Goal: Task Accomplishment & Management: Complete application form

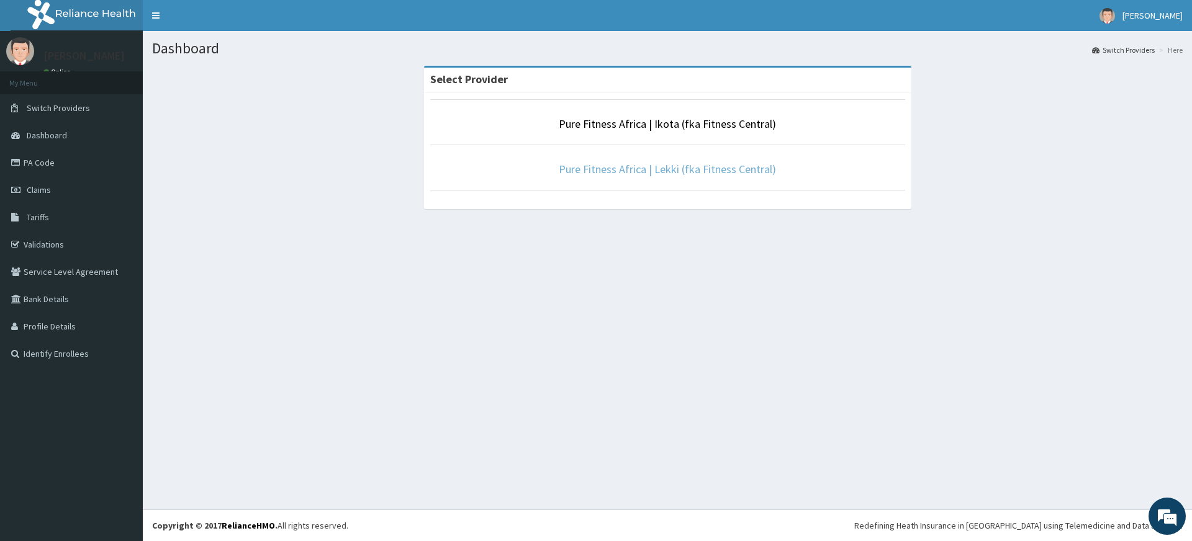
click at [637, 162] on link "Pure Fitness Africa | Lekki (fka Fitness Central)" at bounding box center [667, 169] width 217 height 14
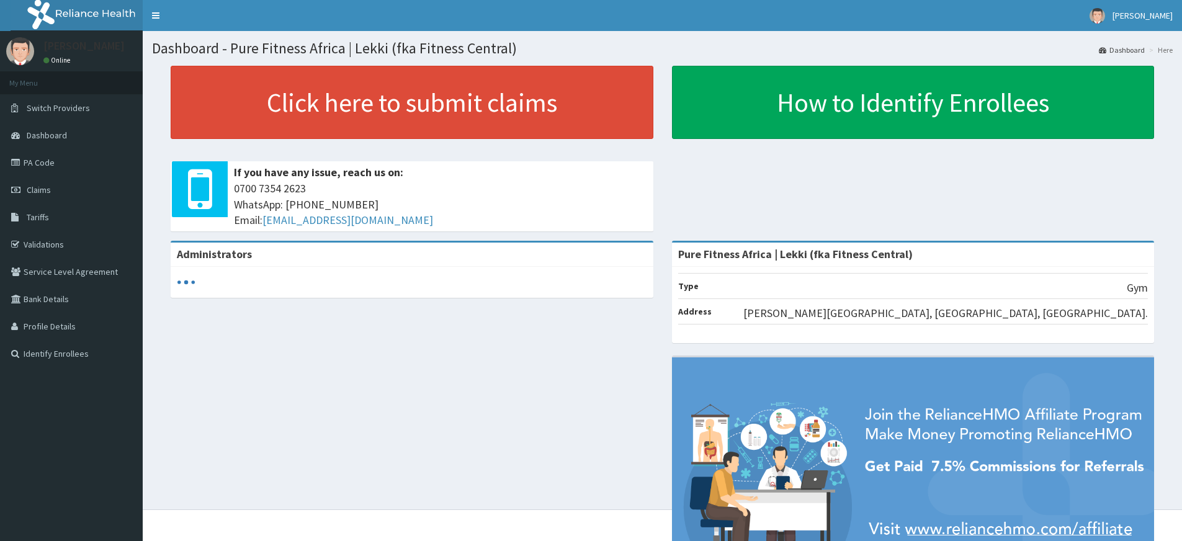
click at [493, 143] on p at bounding box center [412, 147] width 483 height 16
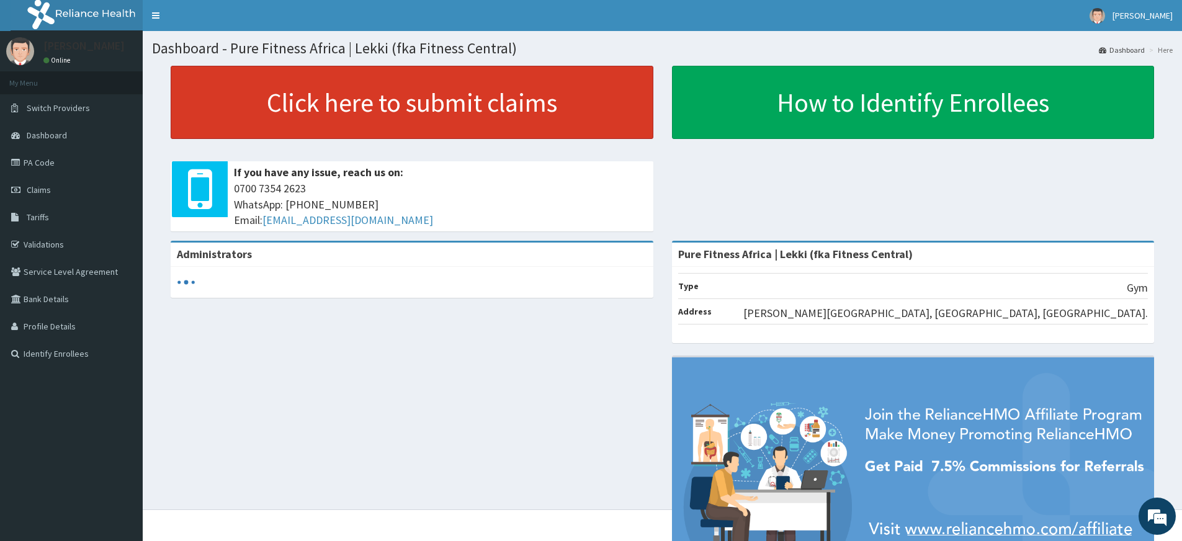
click at [486, 121] on link "Click here to submit claims" at bounding box center [412, 102] width 483 height 73
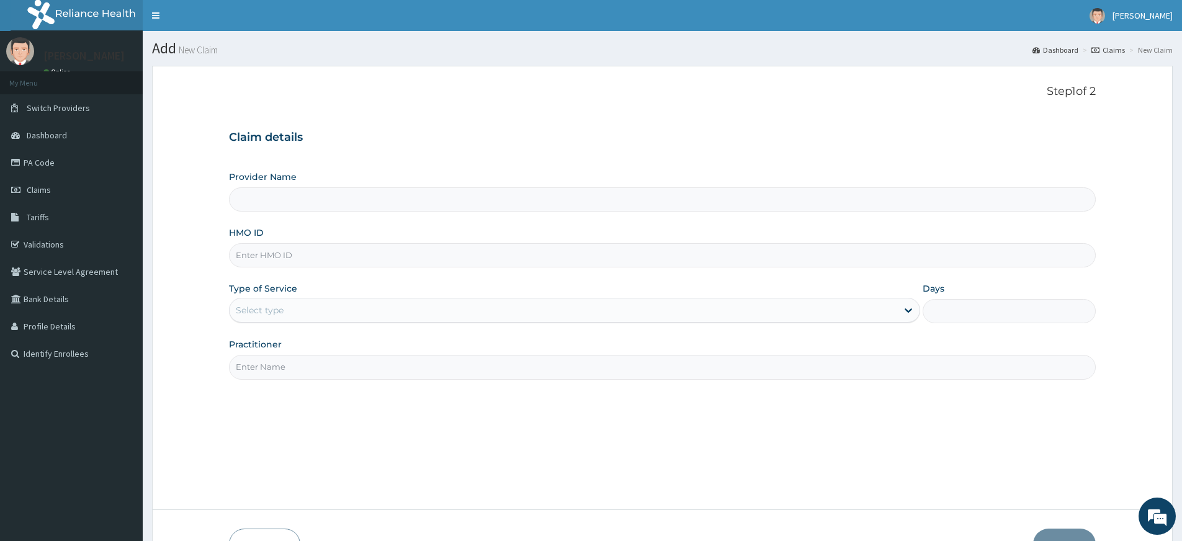
click at [287, 255] on input "HMO ID" at bounding box center [662, 255] width 867 height 24
type input "Pure Fitness Africa | Lekki (fka Fitness Central)"
type input "1"
type input "BWD/10027/A"
click at [448, 376] on input "Practitioner" at bounding box center [662, 367] width 867 height 24
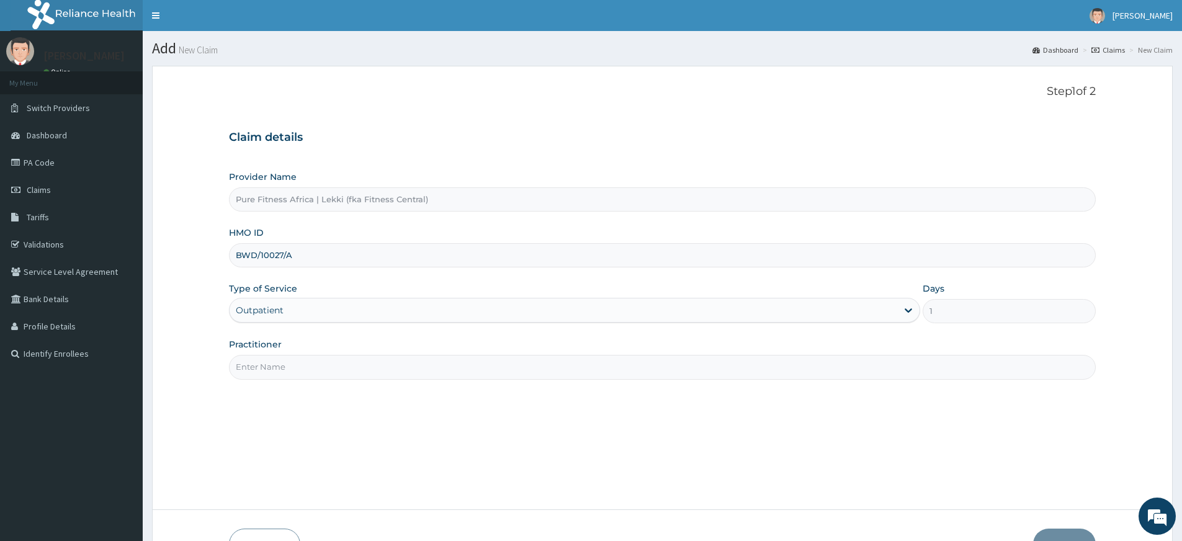
type input "pure fitness africa"
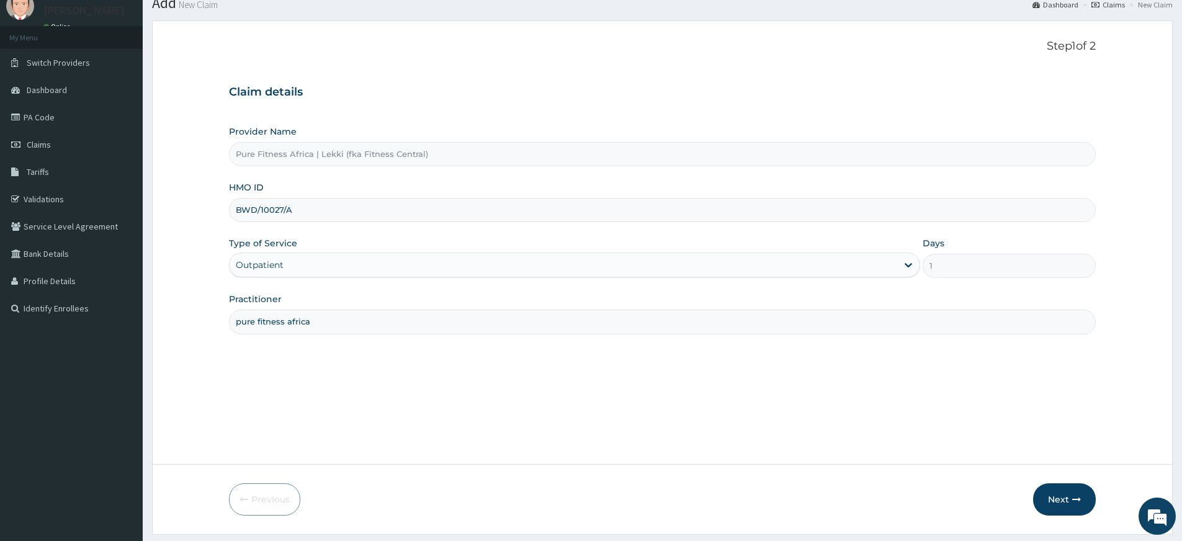
scroll to position [80, 0]
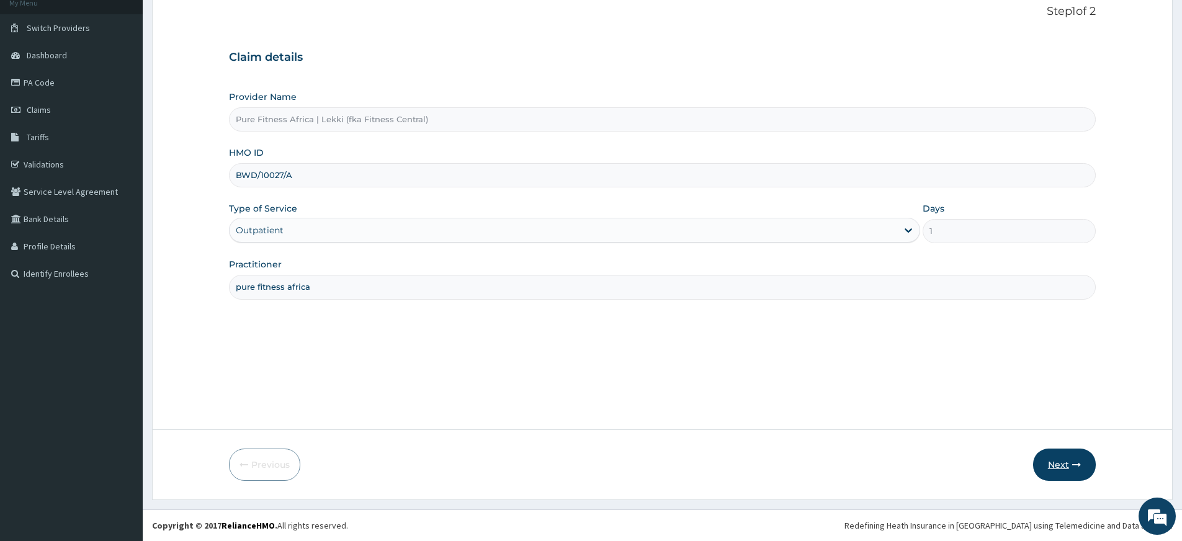
click at [1065, 456] on button "Next" at bounding box center [1064, 465] width 63 height 32
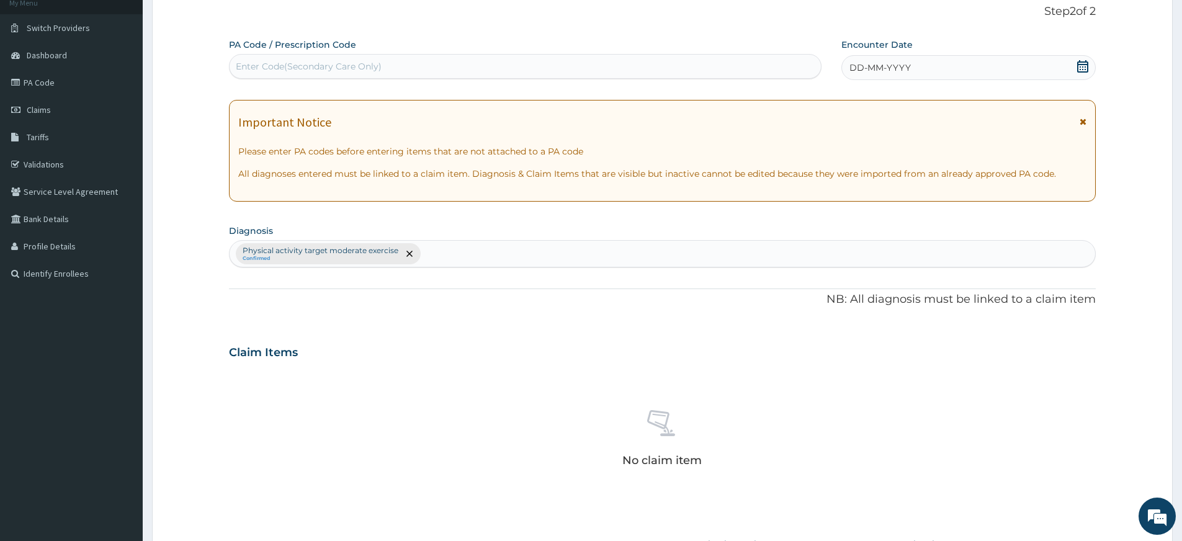
click at [713, 68] on div "Enter Code(Secondary Care Only)" at bounding box center [526, 66] width 592 height 20
click at [891, 58] on div "DD-MM-YYYY" at bounding box center [969, 67] width 254 height 25
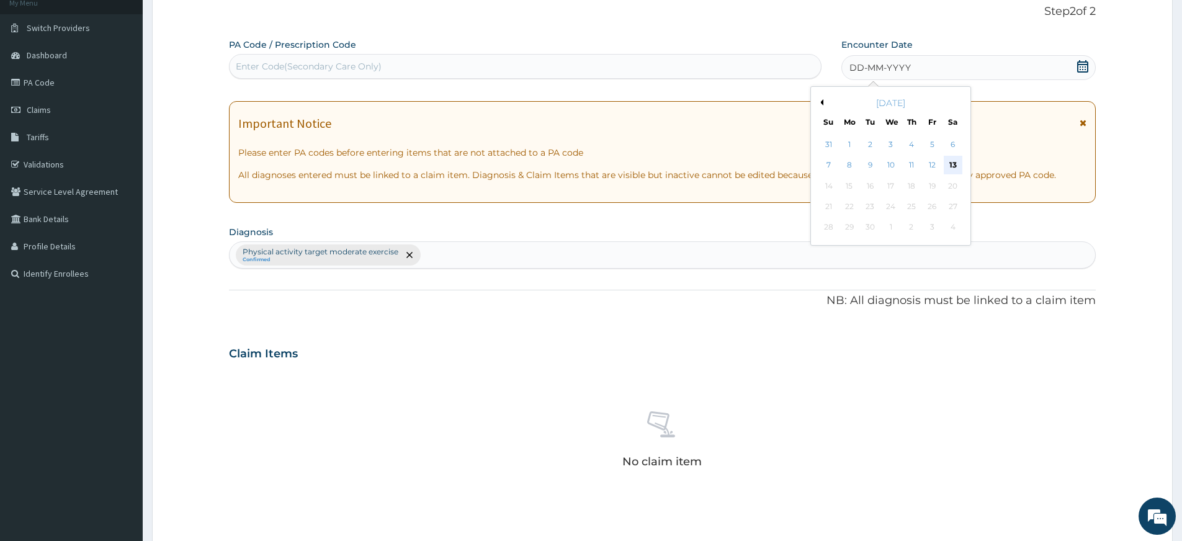
click at [957, 167] on div "13" at bounding box center [953, 165] width 19 height 19
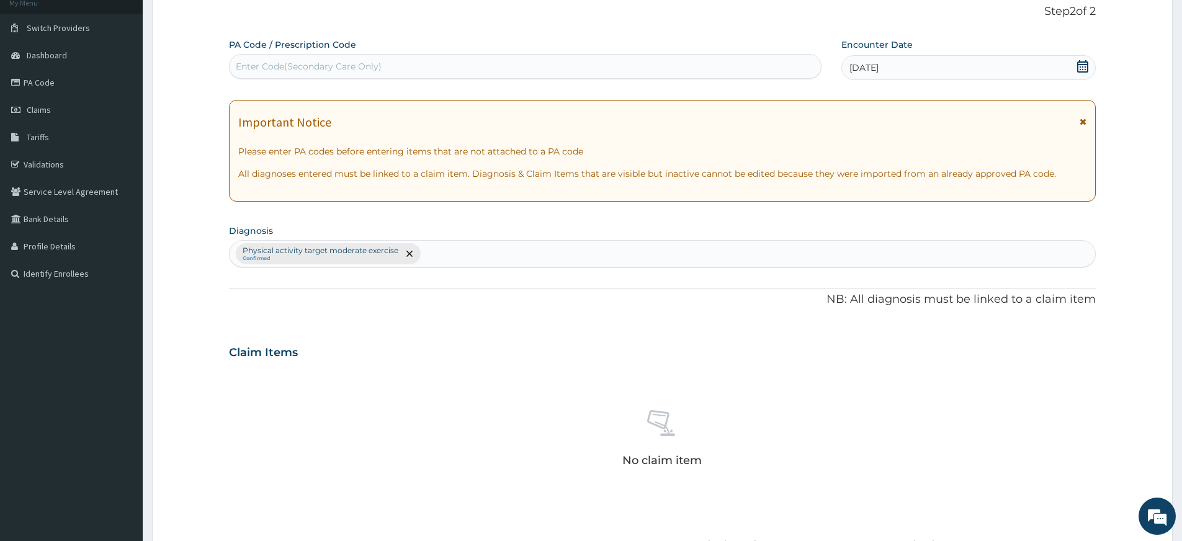
click at [742, 67] on div "Enter Code(Secondary Care Only)" at bounding box center [526, 66] width 592 height 20
type input "PA/ADD8ED"
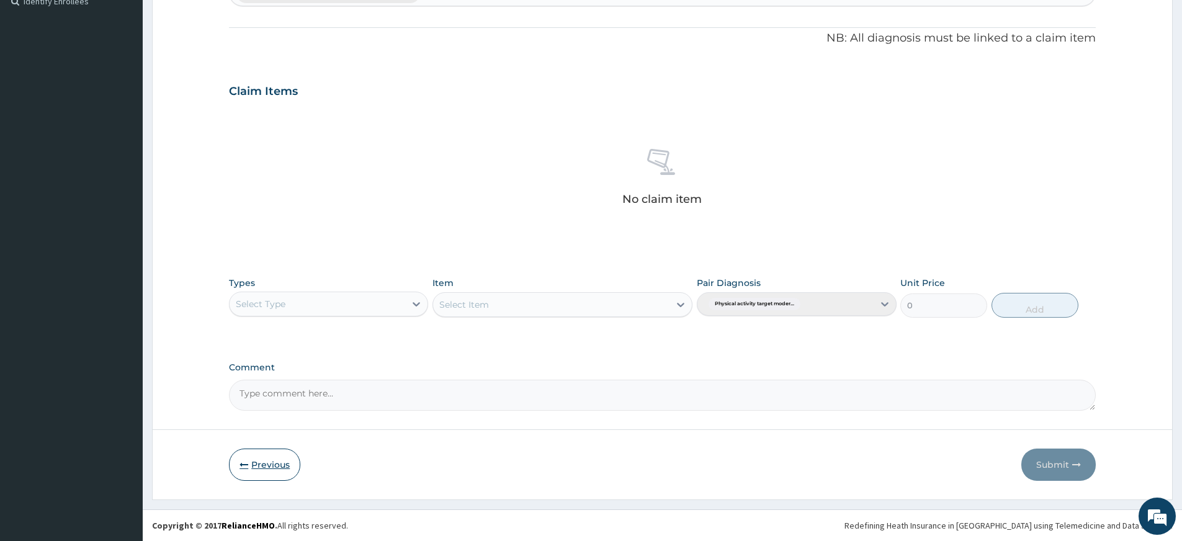
click at [274, 465] on button "Previous" at bounding box center [264, 465] width 71 height 32
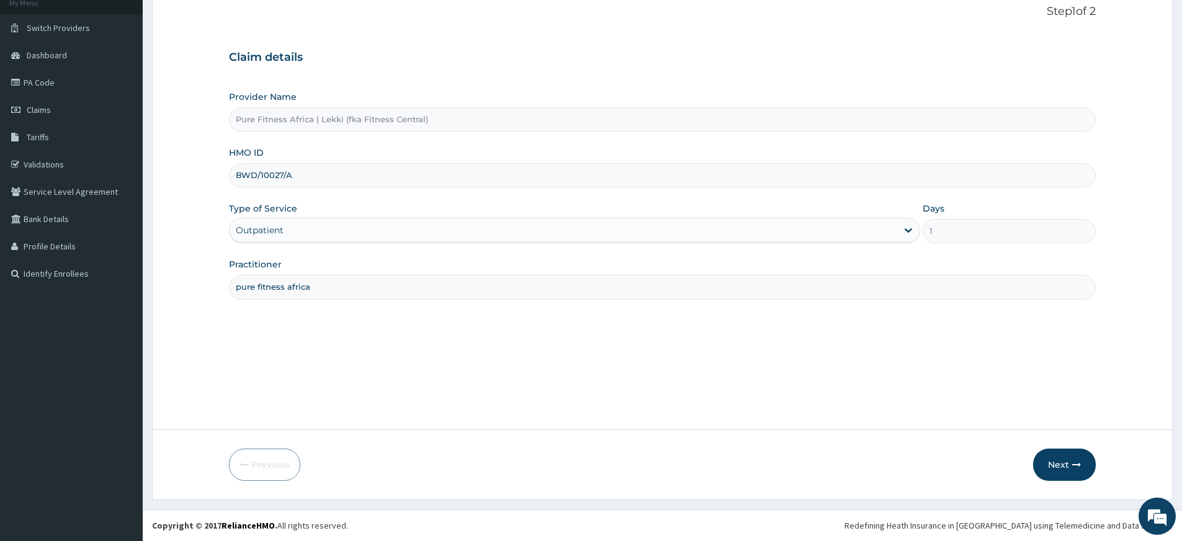
click at [325, 177] on input "BWD/10027/A" at bounding box center [662, 175] width 867 height 24
click at [1066, 472] on button "Next" at bounding box center [1064, 465] width 63 height 32
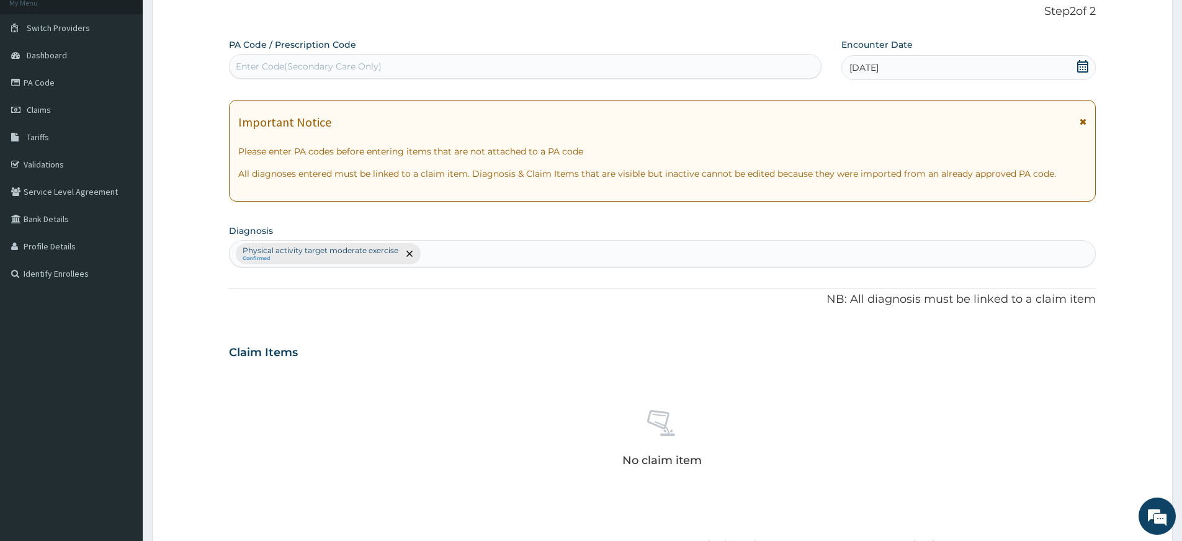
click at [448, 63] on div "Enter Code(Secondary Care Only)" at bounding box center [526, 66] width 592 height 20
type input "PA/ADD8ED"
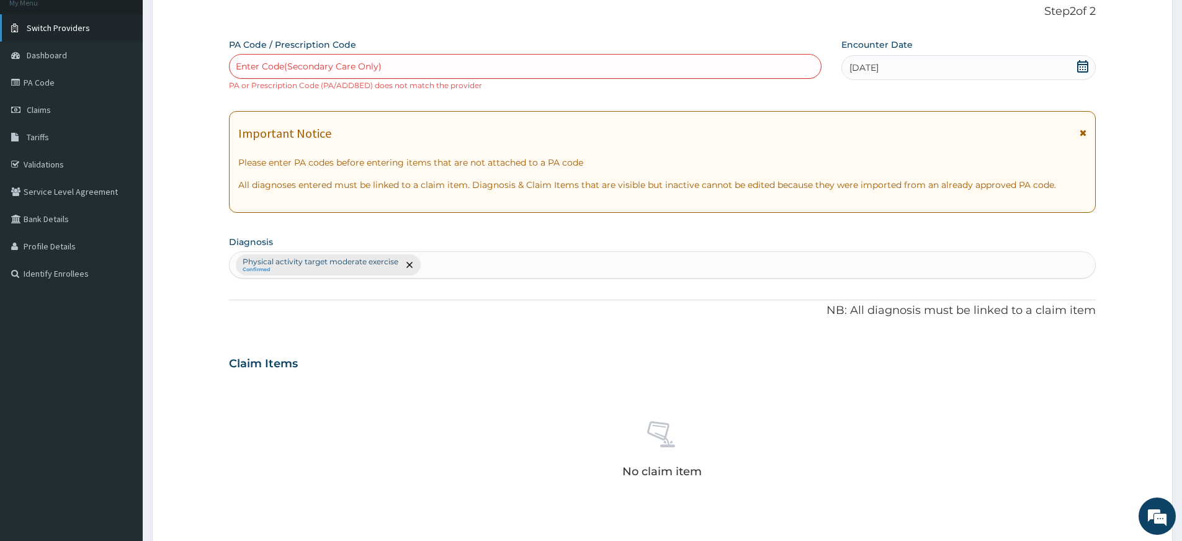
click at [41, 30] on span "Switch Providers" at bounding box center [58, 27] width 63 height 11
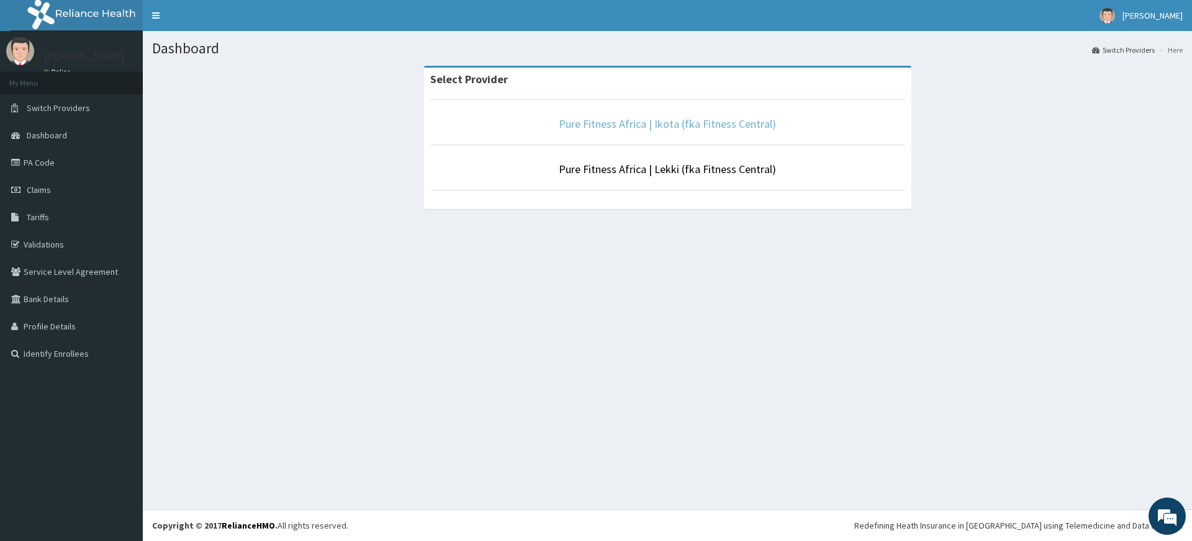
click at [695, 125] on link "Pure Fitness Africa | Ikota (fka Fitness Central)" at bounding box center [667, 124] width 217 height 14
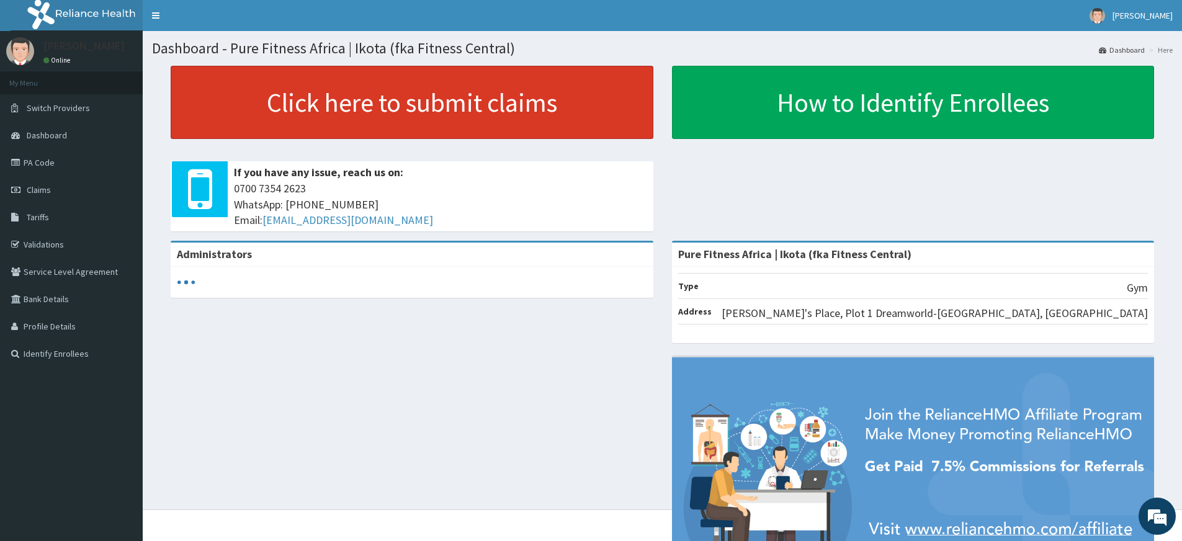
click at [463, 96] on link "Click here to submit claims" at bounding box center [412, 102] width 483 height 73
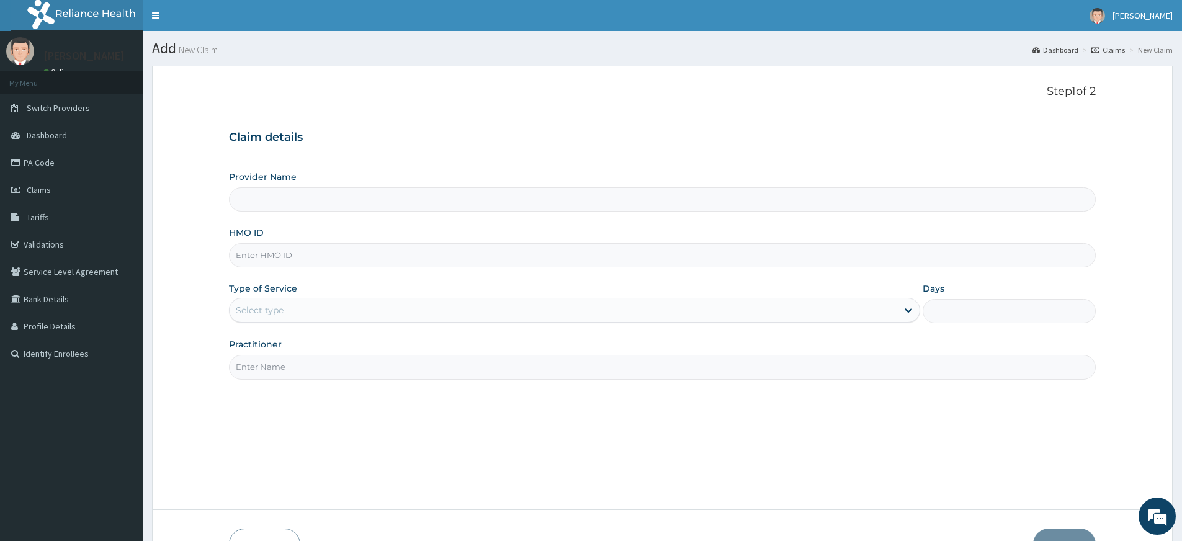
click at [290, 363] on input "Practitioner" at bounding box center [662, 367] width 867 height 24
type input "pure fitness africa"
type input "Pure Fitness Africa | Ikota (fka Fitness Central)"
type input "1"
click at [284, 262] on input "HMO ID" at bounding box center [662, 255] width 867 height 24
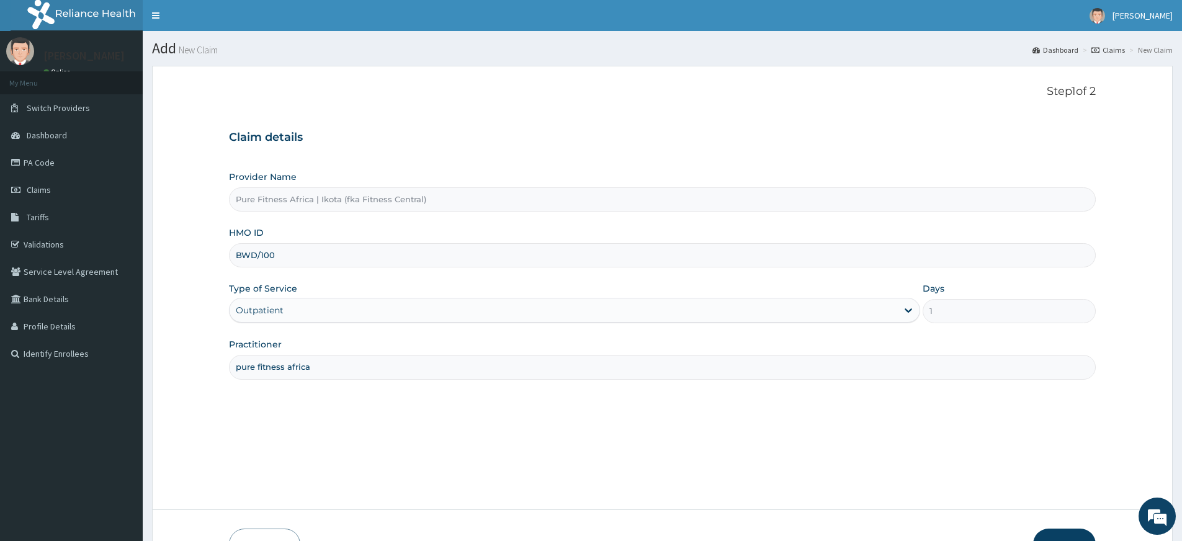
type input "BWD/10027/A"
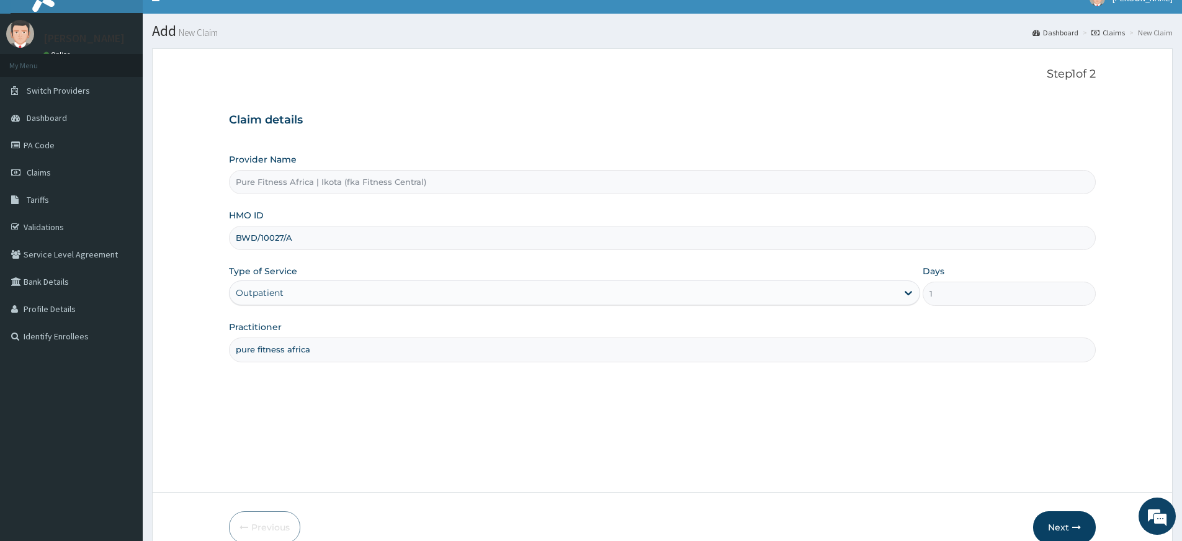
scroll to position [80, 0]
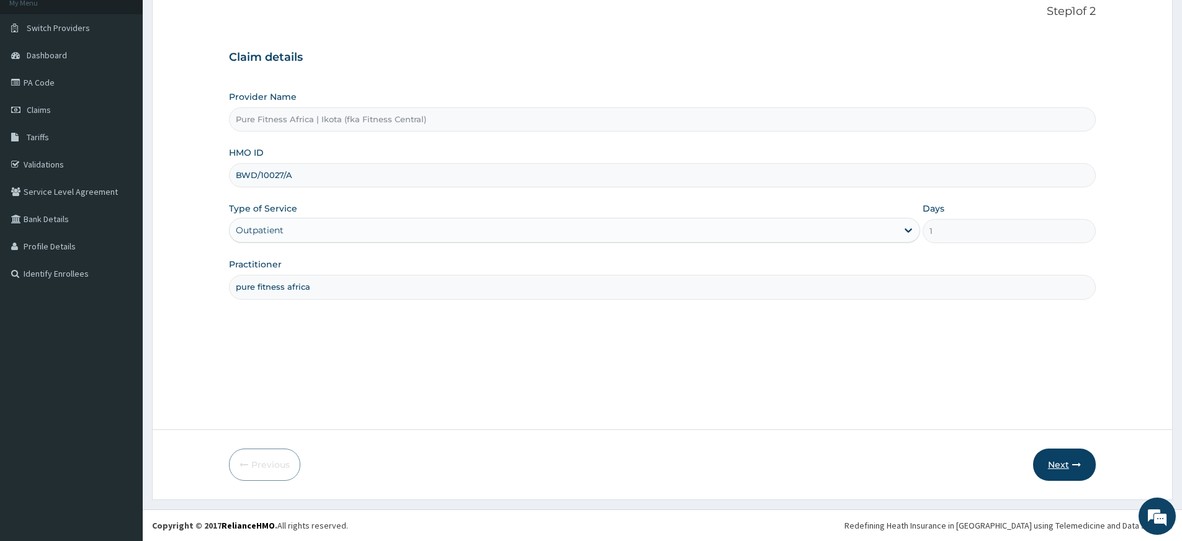
click at [1071, 464] on button "Next" at bounding box center [1064, 465] width 63 height 32
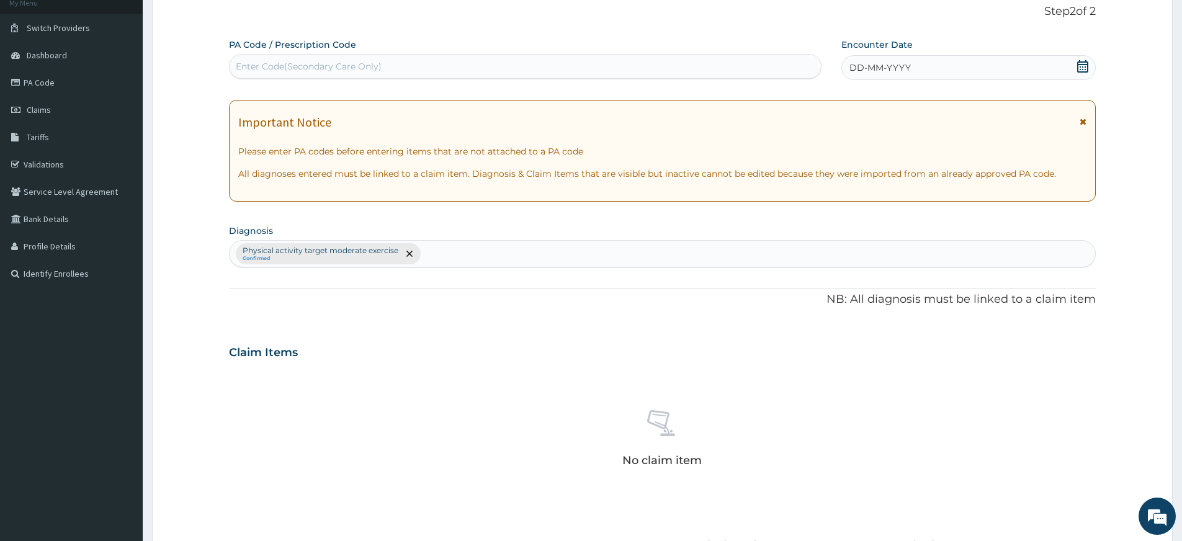
click at [603, 53] on div "PA Code / Prescription Code Enter Code(Secondary Care Only)" at bounding box center [525, 58] width 593 height 40
click at [605, 60] on div "Enter Code(Secondary Care Only)" at bounding box center [526, 66] width 592 height 20
type input "PA/ADD8ED"
click at [937, 56] on div "DD-MM-YYYY" at bounding box center [969, 67] width 254 height 25
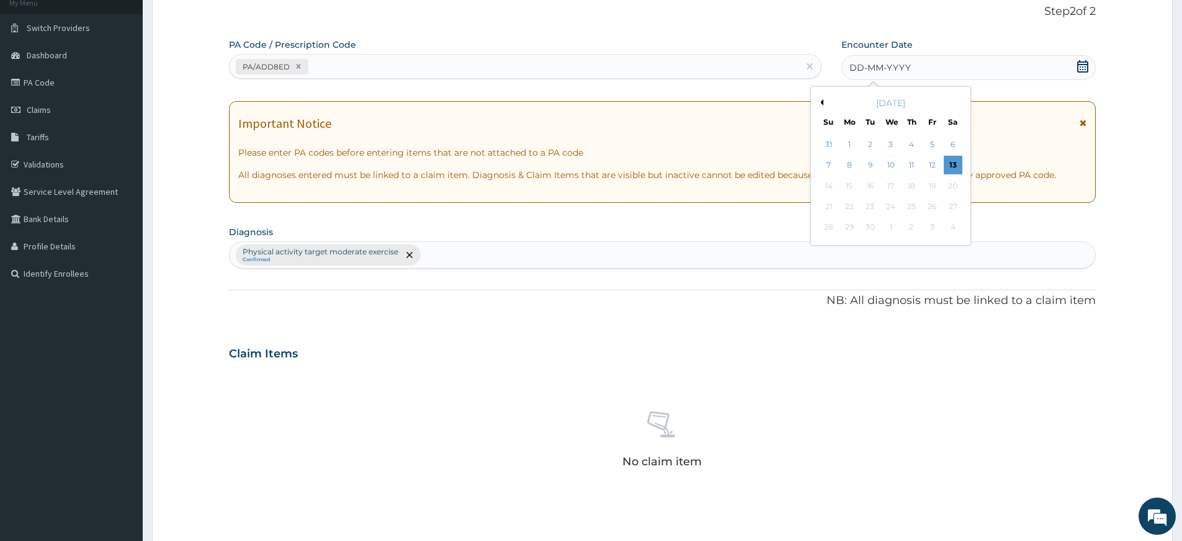
click at [949, 167] on div "13" at bounding box center [953, 165] width 19 height 19
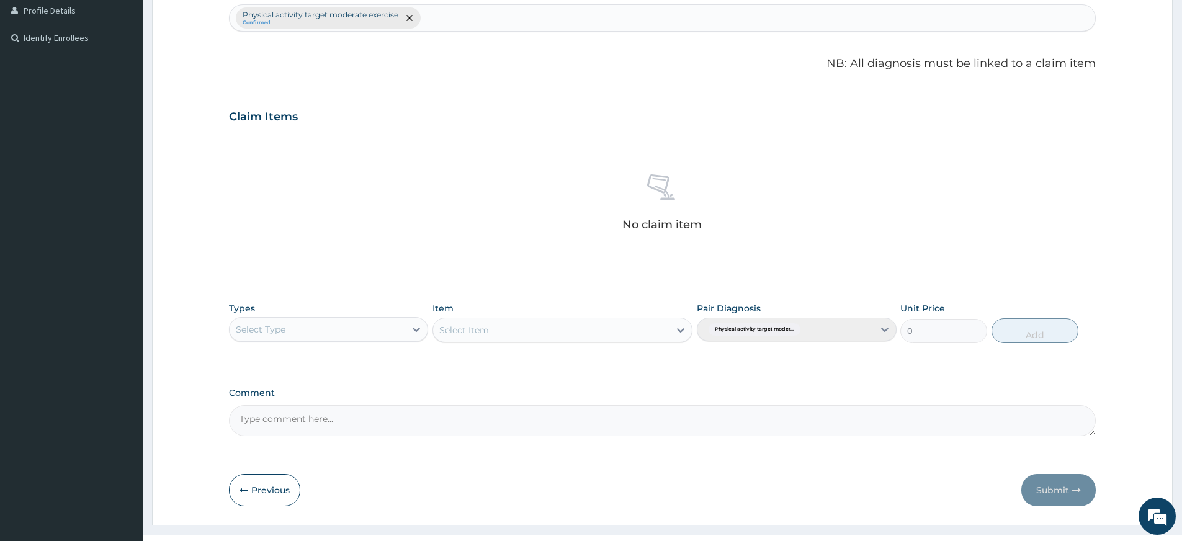
scroll to position [341, 0]
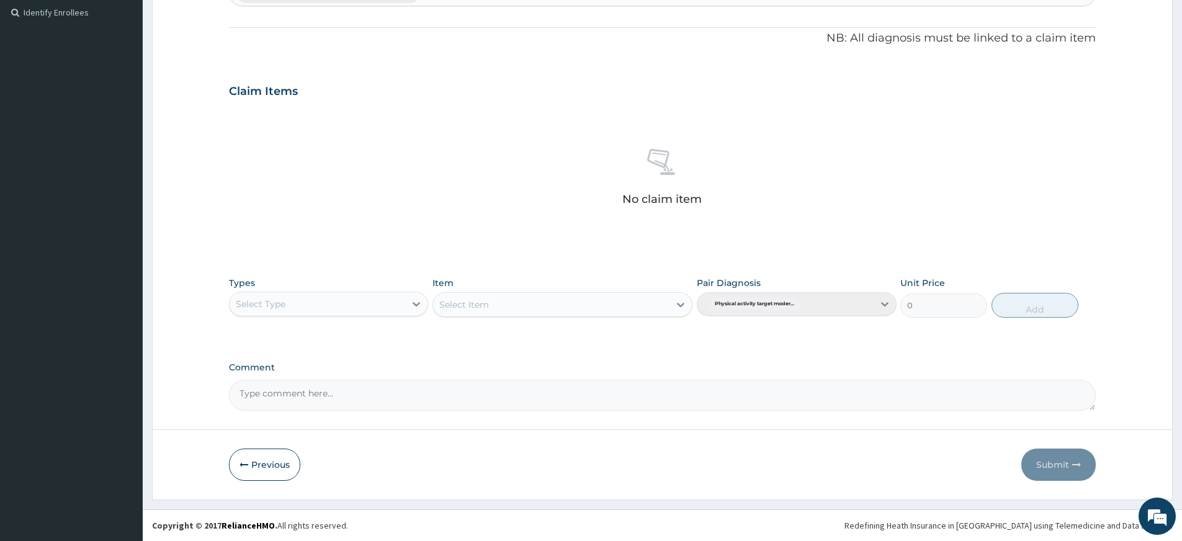
click at [378, 312] on div "Select Type" at bounding box center [318, 304] width 176 height 20
click at [367, 486] on div "Gym" at bounding box center [328, 494] width 199 height 22
click at [533, 297] on div "Select Item" at bounding box center [563, 304] width 260 height 25
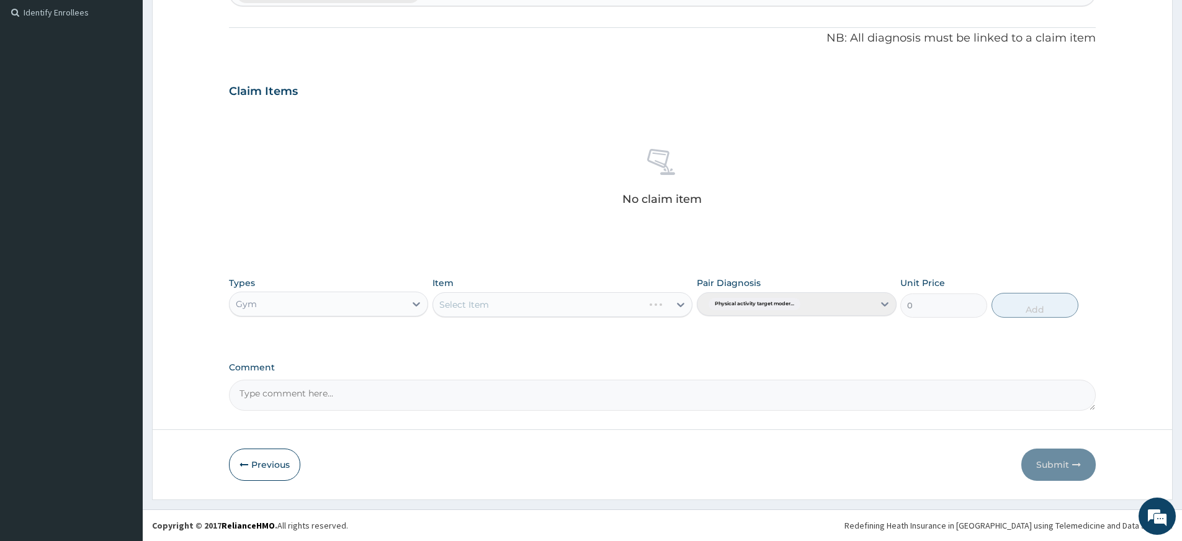
click at [534, 302] on div "Select Item" at bounding box center [563, 304] width 260 height 25
click at [534, 302] on div "Select Item" at bounding box center [551, 305] width 236 height 20
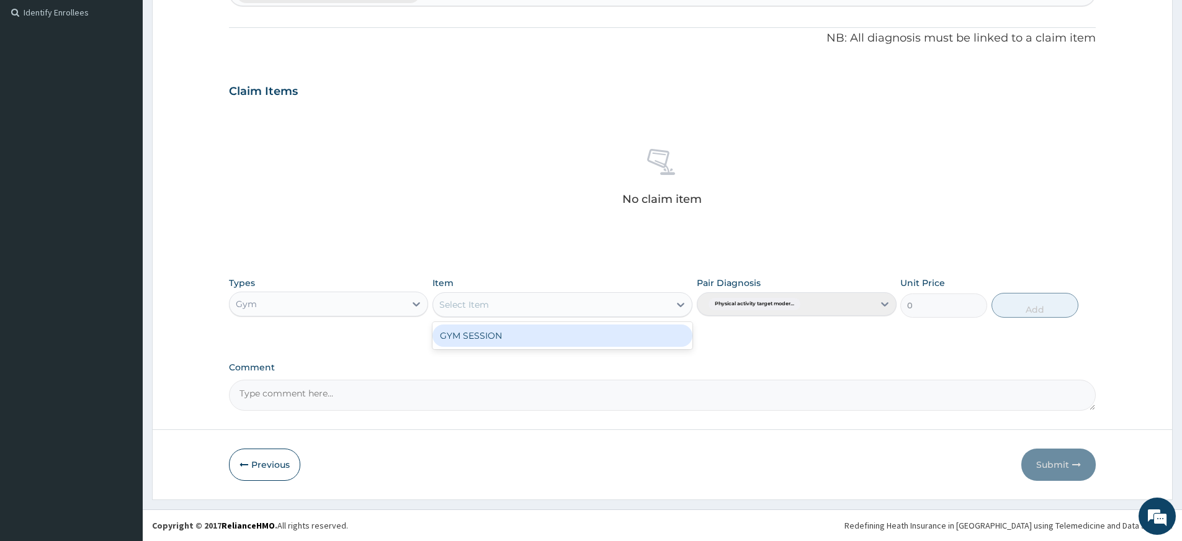
click at [541, 336] on div "GYM SESSION" at bounding box center [563, 336] width 260 height 22
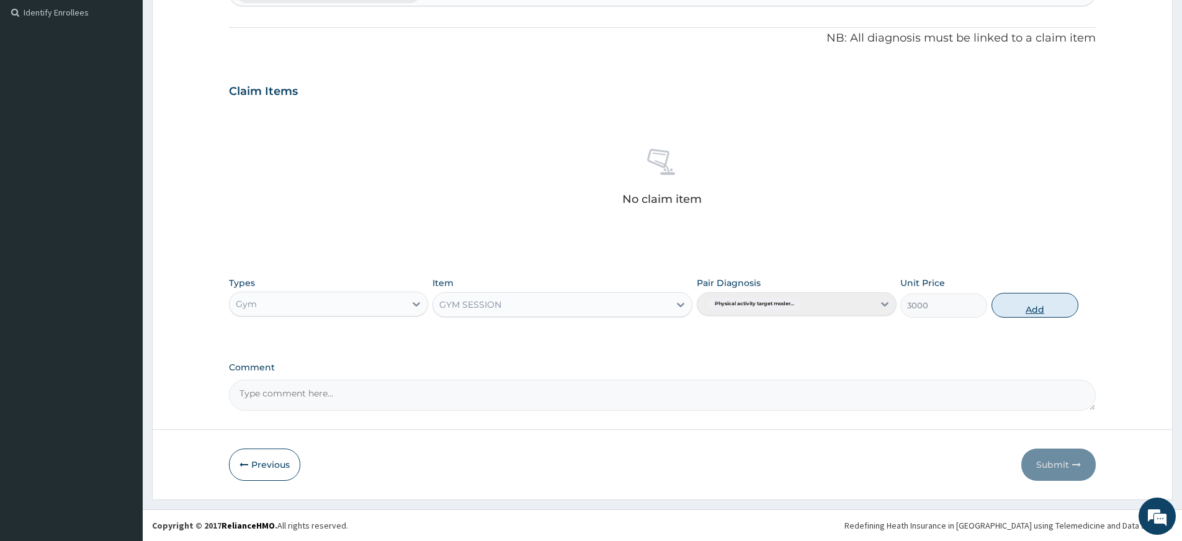
click at [1050, 312] on button "Add" at bounding box center [1035, 305] width 87 height 25
type input "0"
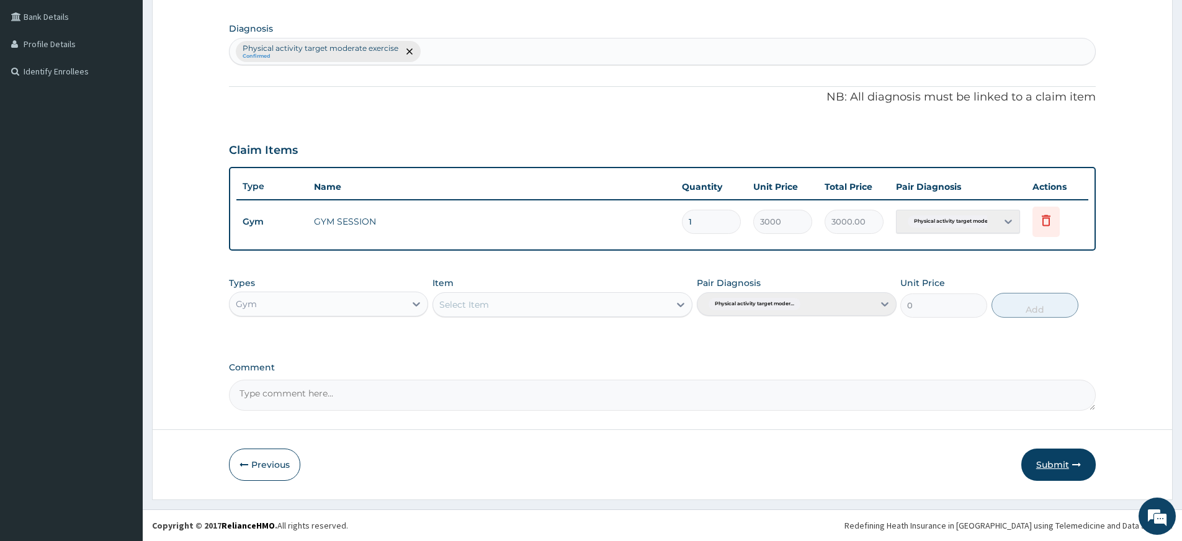
click at [1058, 462] on button "Submit" at bounding box center [1059, 465] width 74 height 32
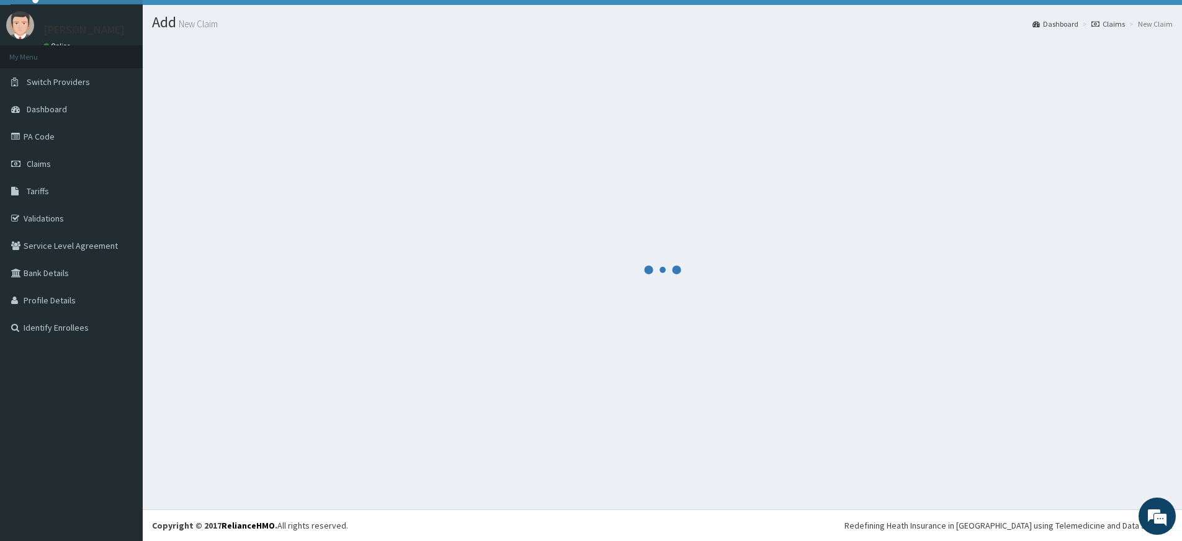
scroll to position [282, 0]
